Goal: Task Accomplishment & Management: Use online tool/utility

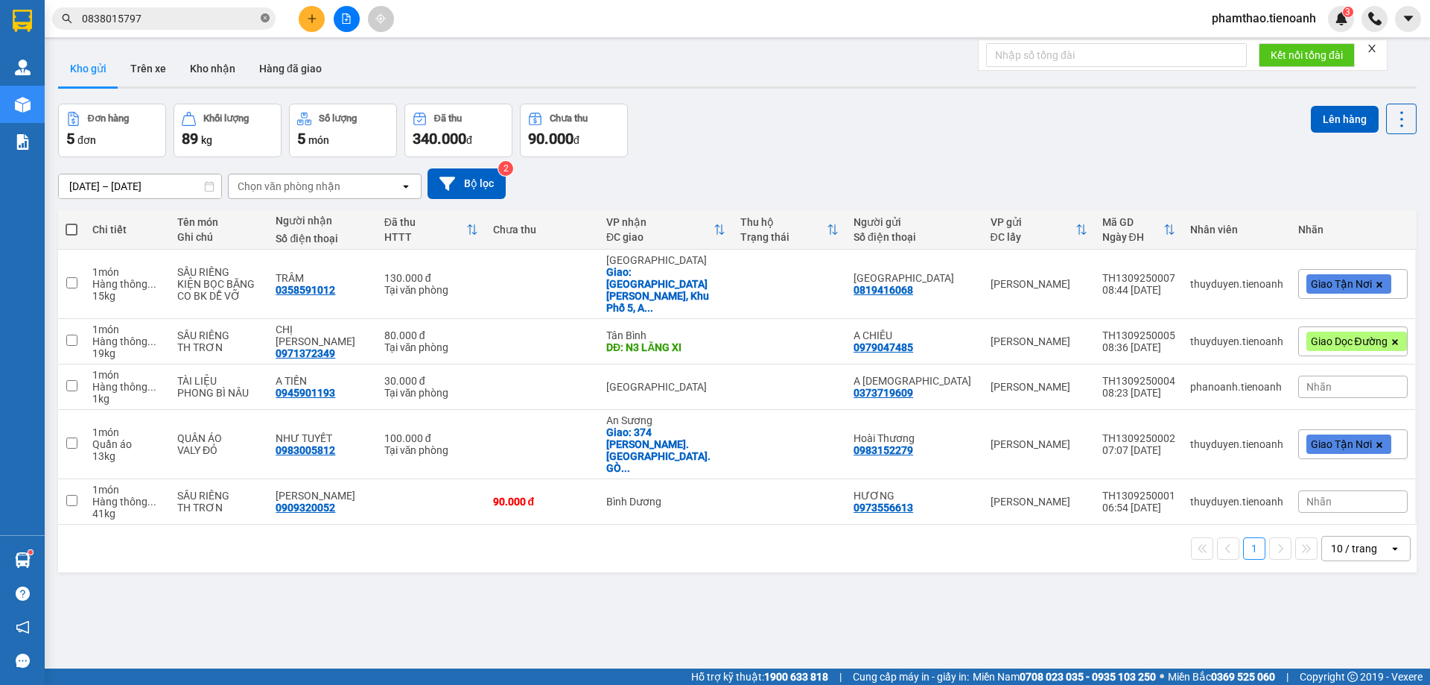
click at [266, 22] on icon "close-circle" at bounding box center [265, 17] width 9 height 9
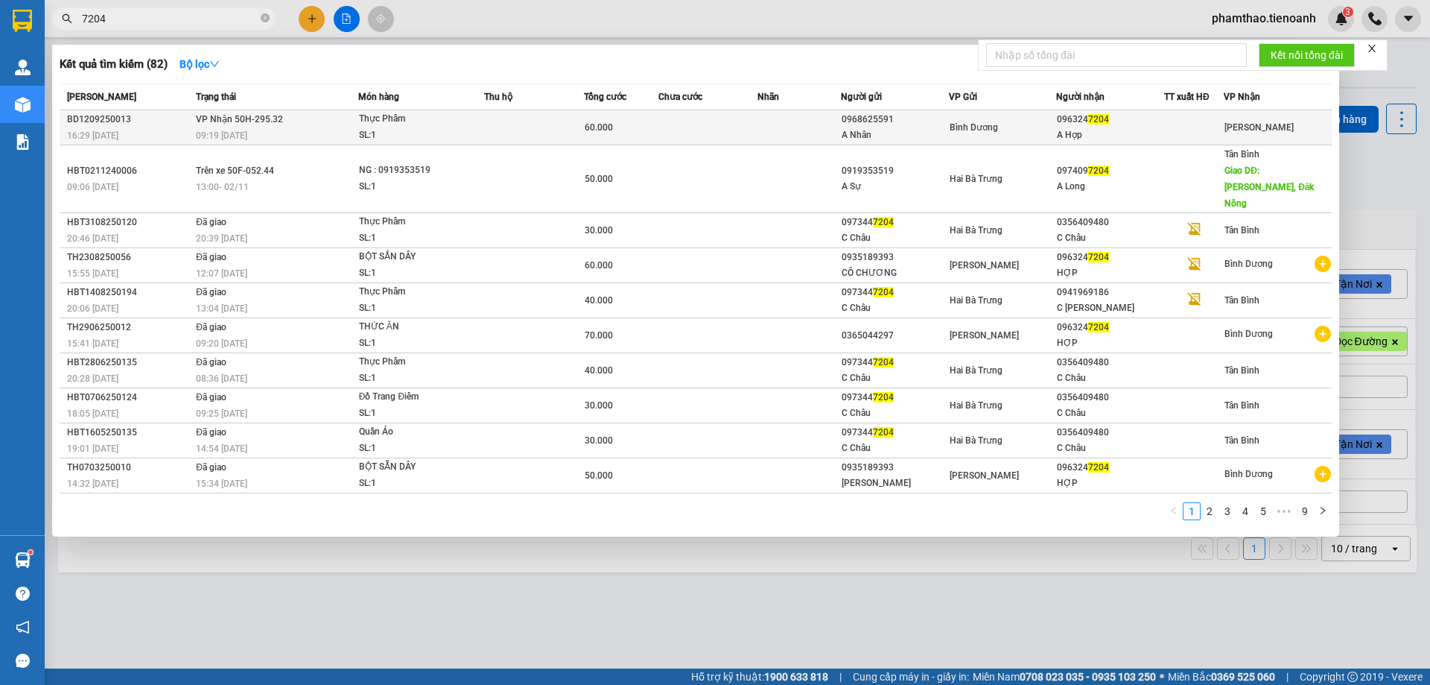
type input "7204"
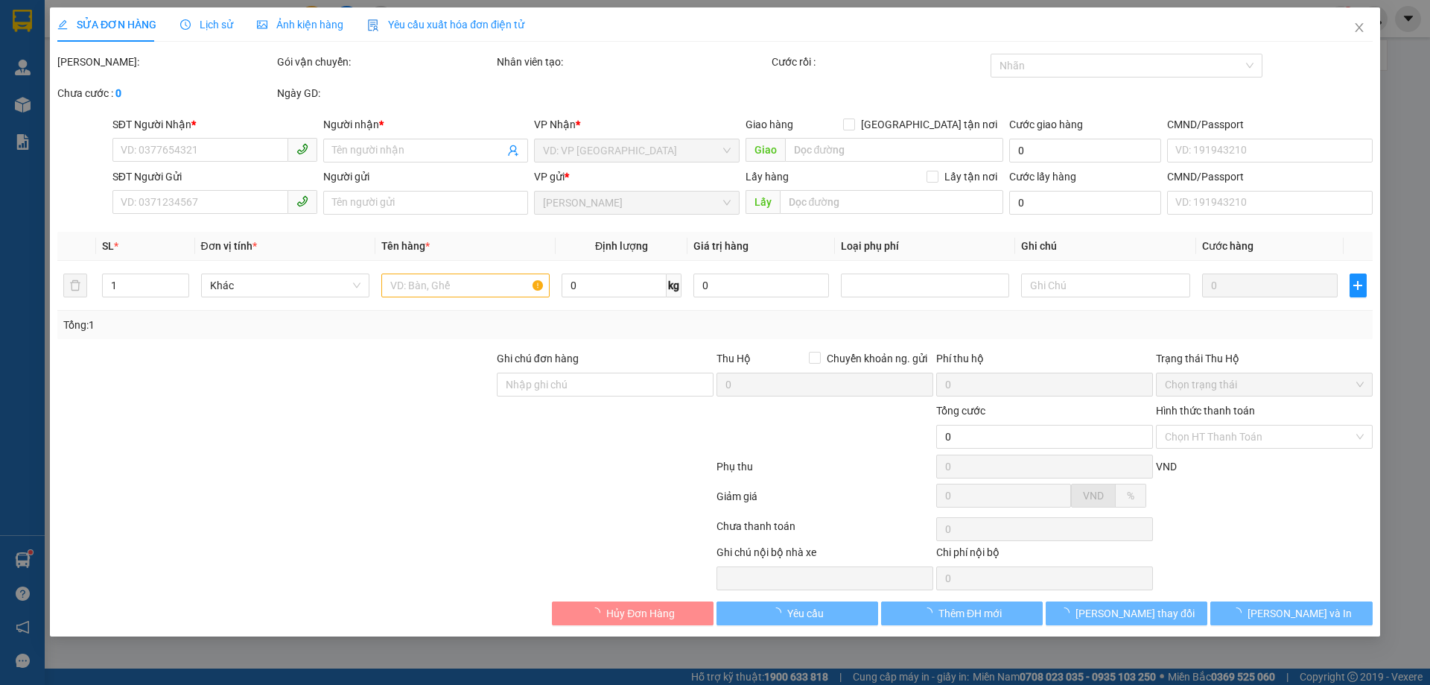
type input "0963247204"
type input "A Hợp"
type input "0968625591"
type input "A Nhân"
type input "60.000"
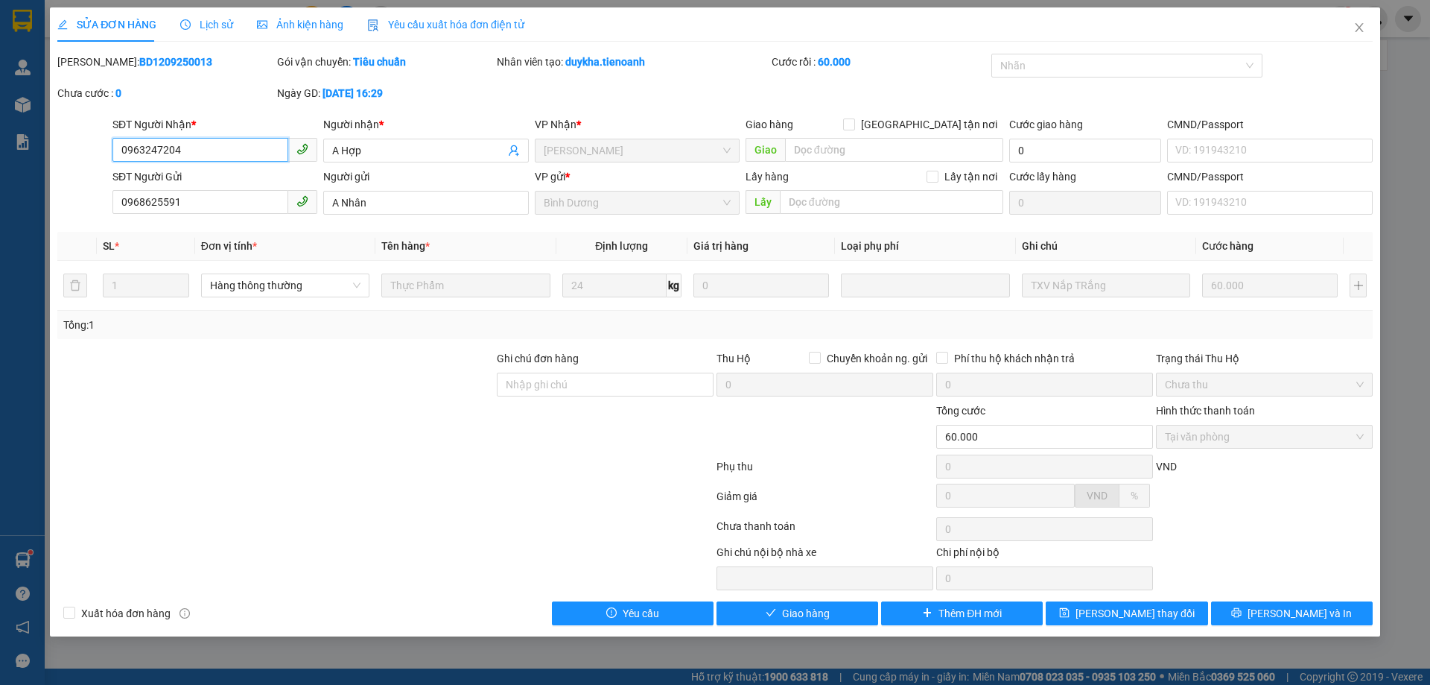
click at [239, 160] on input "0963247204" at bounding box center [200, 150] width 176 height 24
drag, startPoint x: 202, startPoint y: 150, endPoint x: 39, endPoint y: 149, distance: 163.1
click at [39, 149] on div "SỬA ĐƠN HÀNG Lịch sử Ảnh kiện hàng Yêu cầu xuất hóa đơn điện tử Total Paid Fee …" at bounding box center [715, 342] width 1430 height 685
click at [769, 615] on icon "check" at bounding box center [771, 612] width 10 height 7
